Goal: Transaction & Acquisition: Purchase product/service

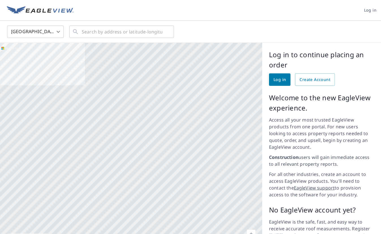
click at [369, 10] on span "Log in" at bounding box center [370, 10] width 12 height 7
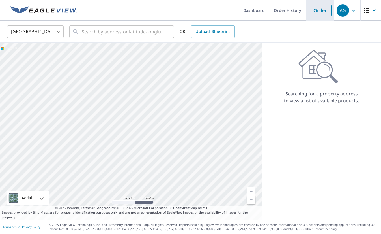
click at [319, 11] on link "Order" at bounding box center [320, 11] width 23 height 12
click at [138, 29] on input "text" at bounding box center [122, 32] width 81 height 16
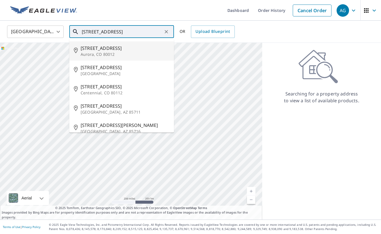
click at [98, 48] on span "[STREET_ADDRESS]" at bounding box center [125, 48] width 89 height 7
type input "[STREET_ADDRESS]"
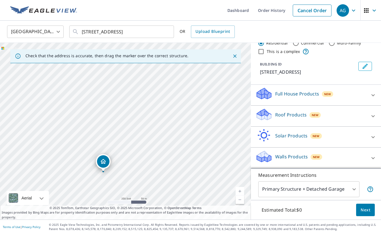
scroll to position [17, 0]
click at [365, 210] on span "Next" at bounding box center [366, 209] width 10 height 7
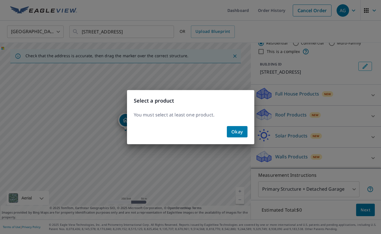
click at [240, 131] on span "Okay" at bounding box center [237, 132] width 12 height 8
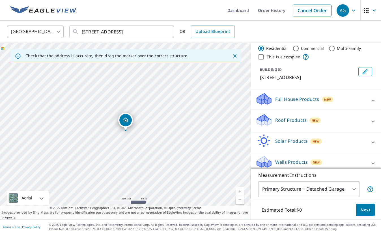
scroll to position [10, 0]
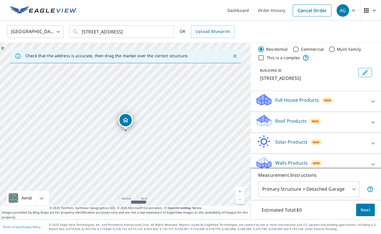
click at [281, 125] on div "Roof Products New" at bounding box center [310, 122] width 111 height 16
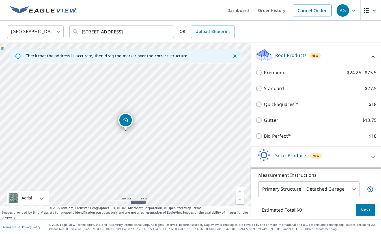
scroll to position [76, 0]
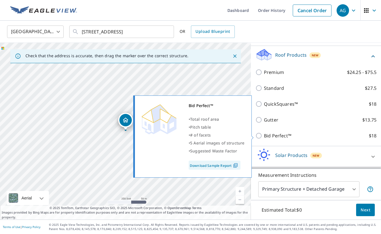
click at [259, 136] on input "Bid Perfect™ $18" at bounding box center [259, 135] width 8 height 7
checkbox input "true"
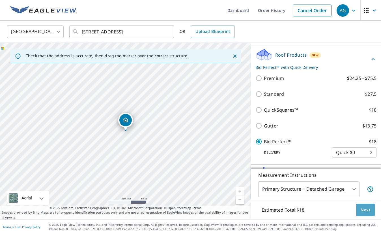
click at [364, 210] on span "Next" at bounding box center [366, 209] width 10 height 7
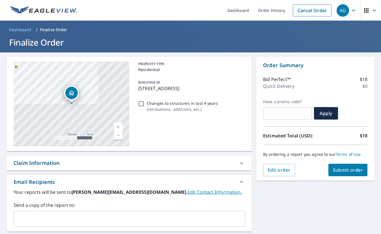
click at [358, 171] on span "Submit order" at bounding box center [348, 170] width 30 height 6
